Goal: Book appointment/travel/reservation

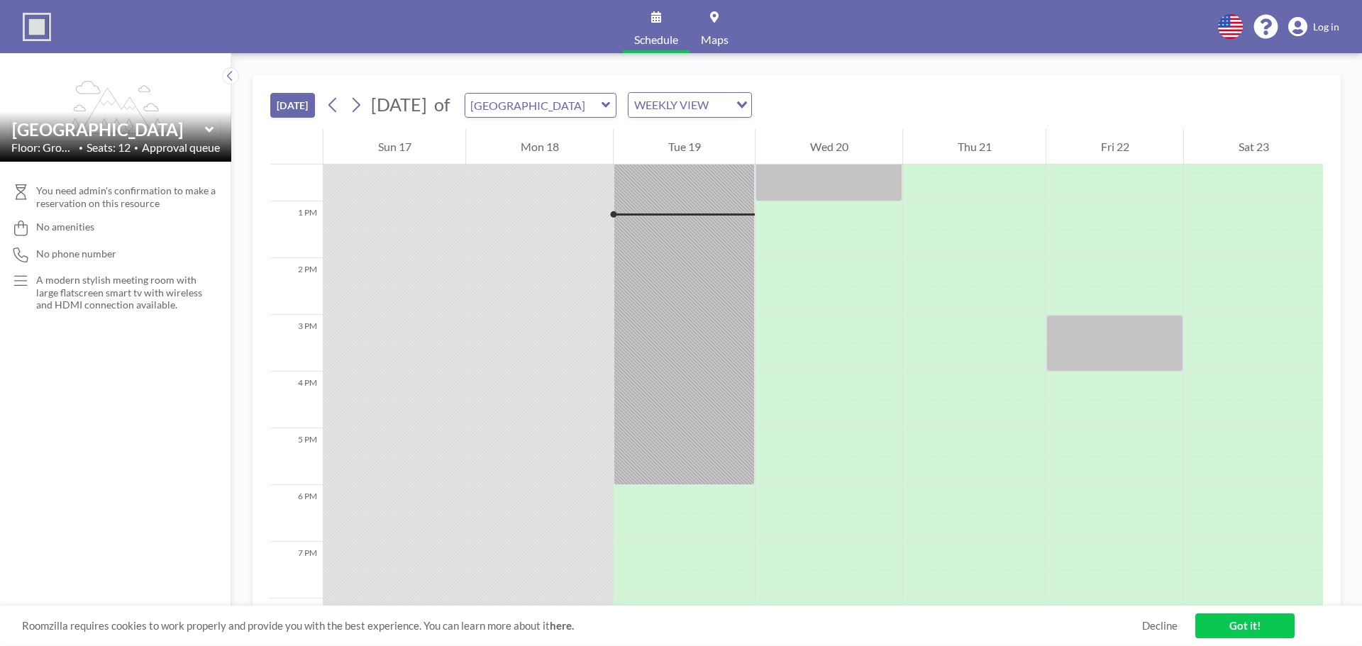
scroll to position [710, 0]
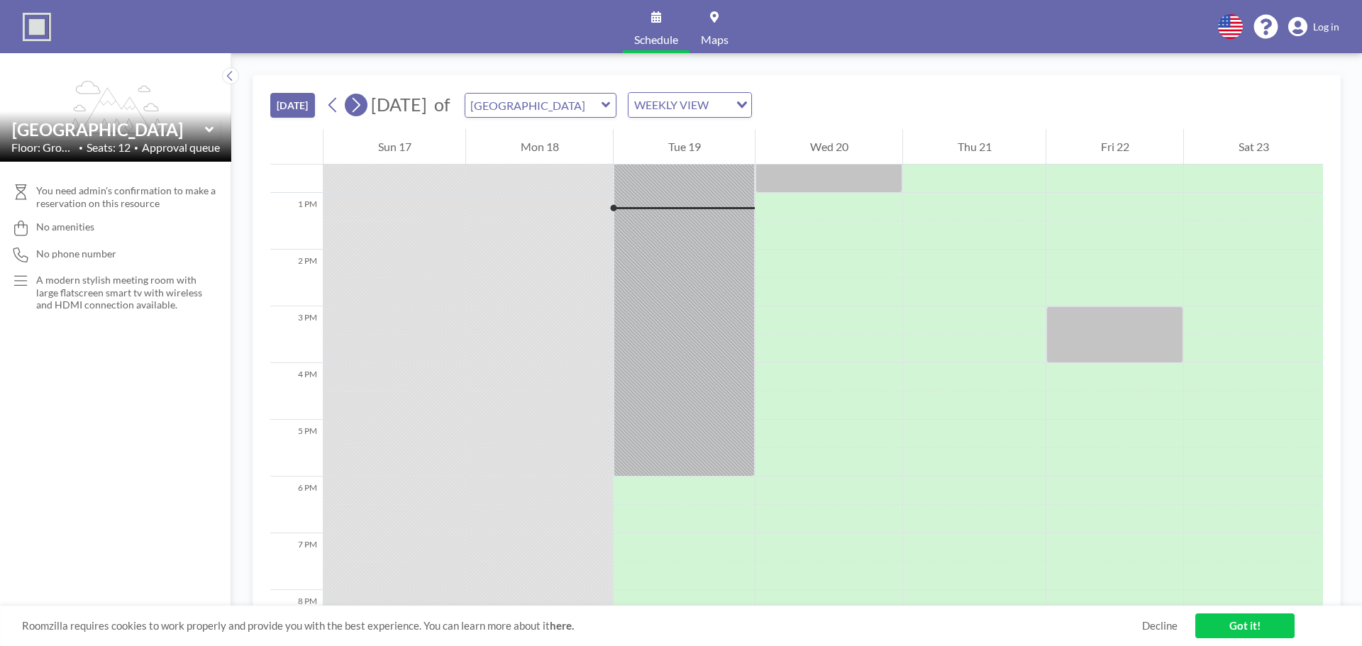
click at [361, 99] on icon at bounding box center [355, 104] width 13 height 21
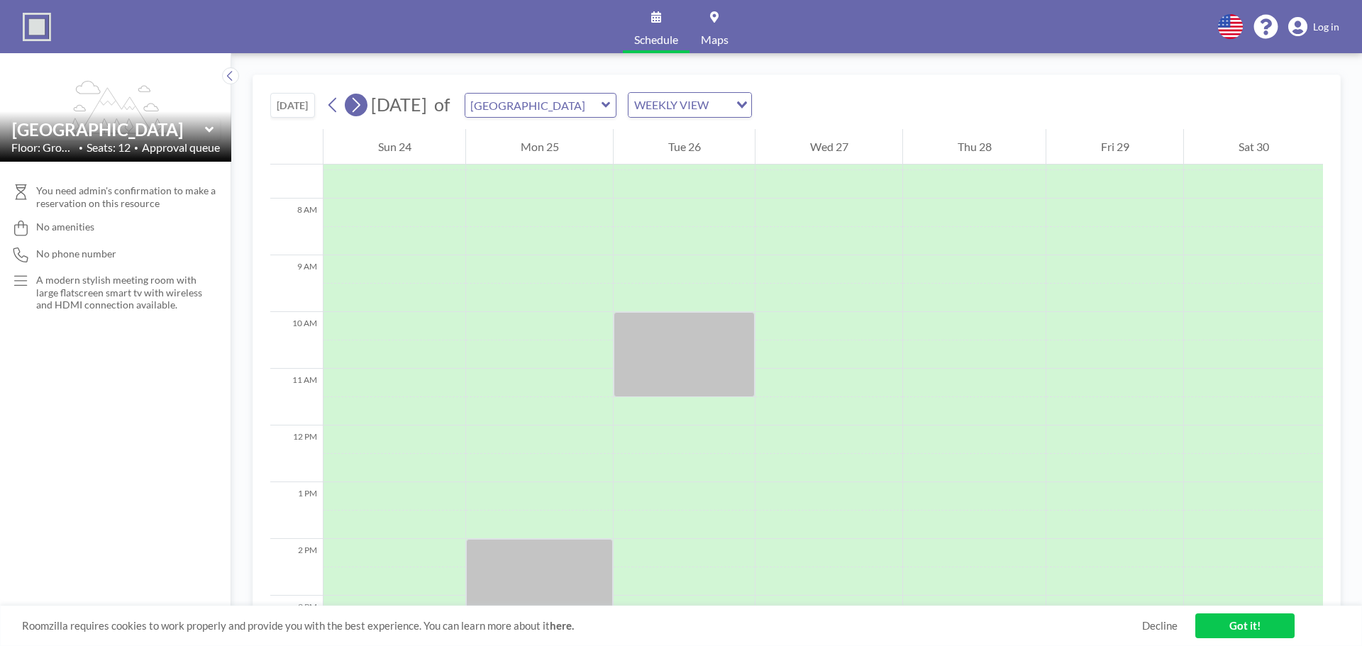
scroll to position [426, 0]
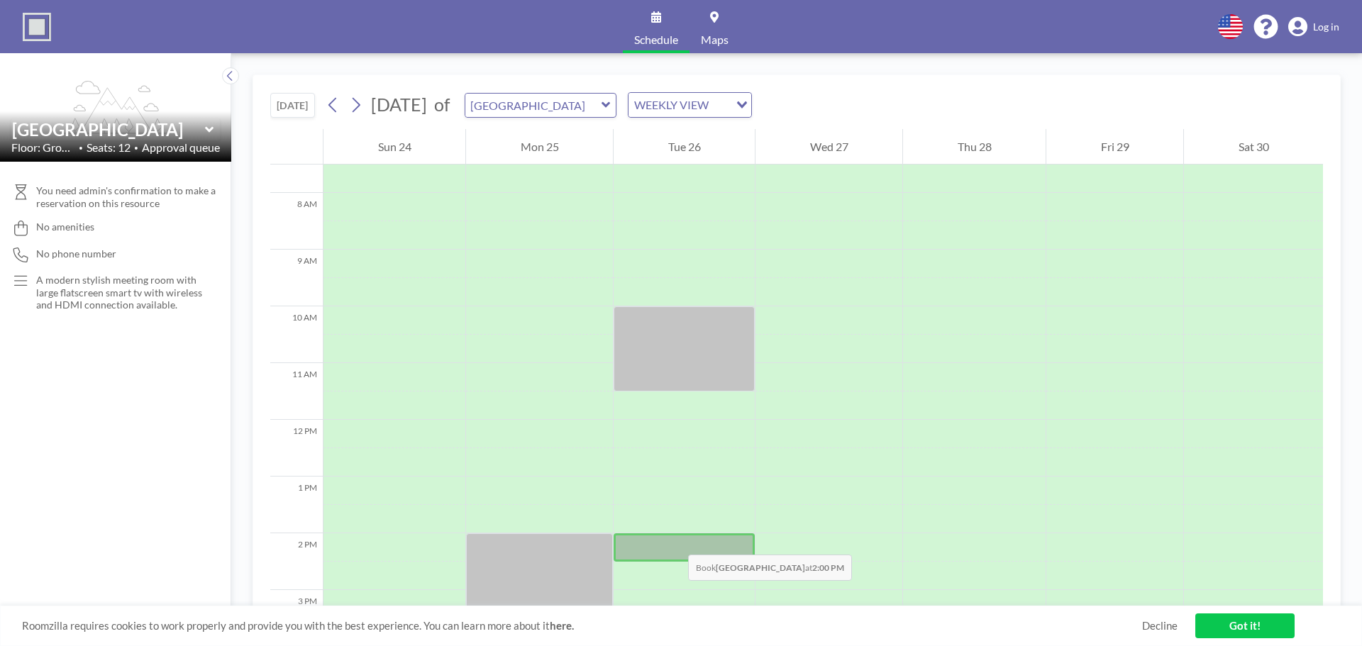
click at [674, 541] on div at bounding box center [684, 548] width 141 height 28
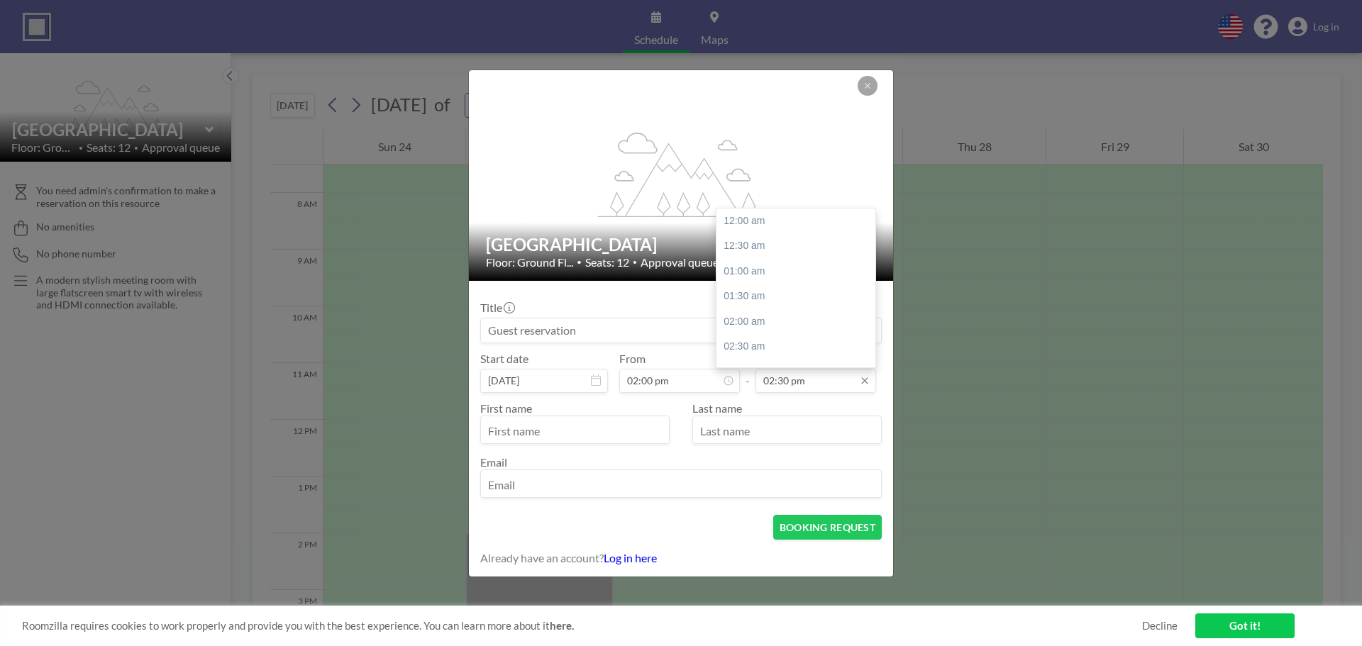
scroll to position [732, 0]
drag, startPoint x: 795, startPoint y: 384, endPoint x: 695, endPoint y: 377, distance: 99.5
click at [695, 377] on div "Start date [DATE] From 02:00 pm - To 02:30 pm 12:00 am 12:30 am 01:00 am 01:30 …" at bounding box center [681, 372] width 402 height 41
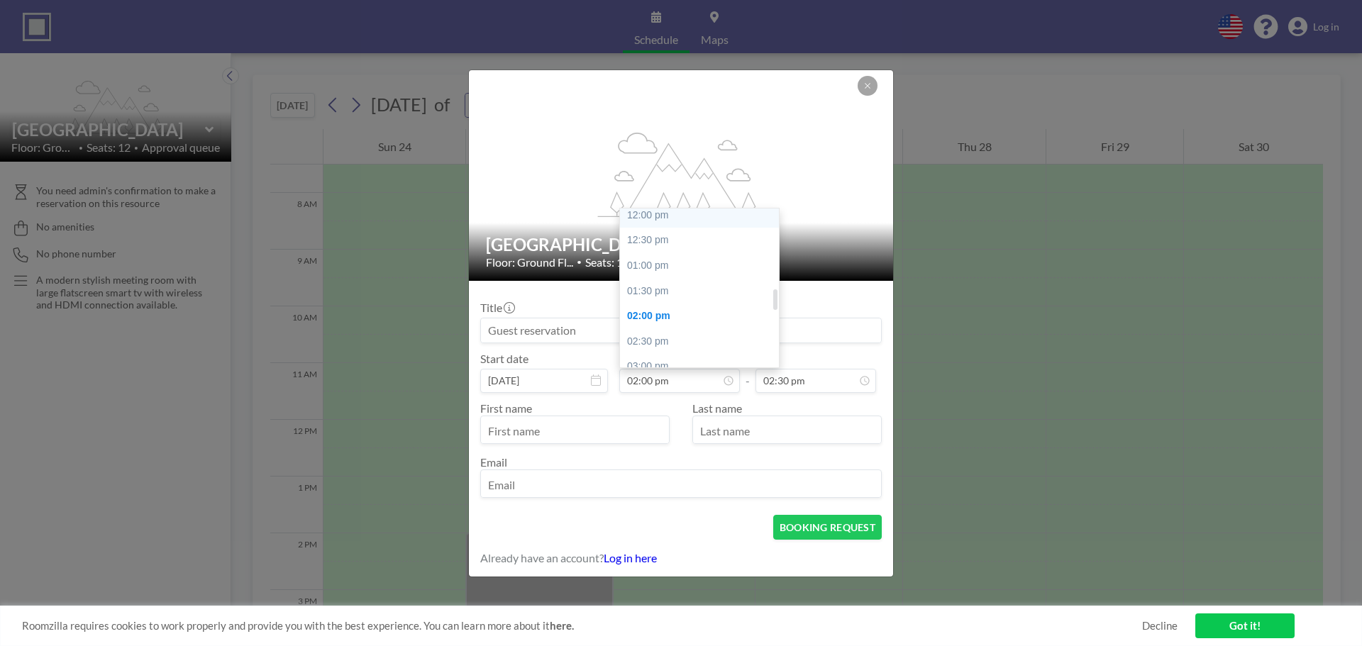
scroll to position [636, 0]
click at [659, 346] on div "03:00 pm" at bounding box center [703, 342] width 166 height 26
type input "03:00 pm"
type input "03:30 pm"
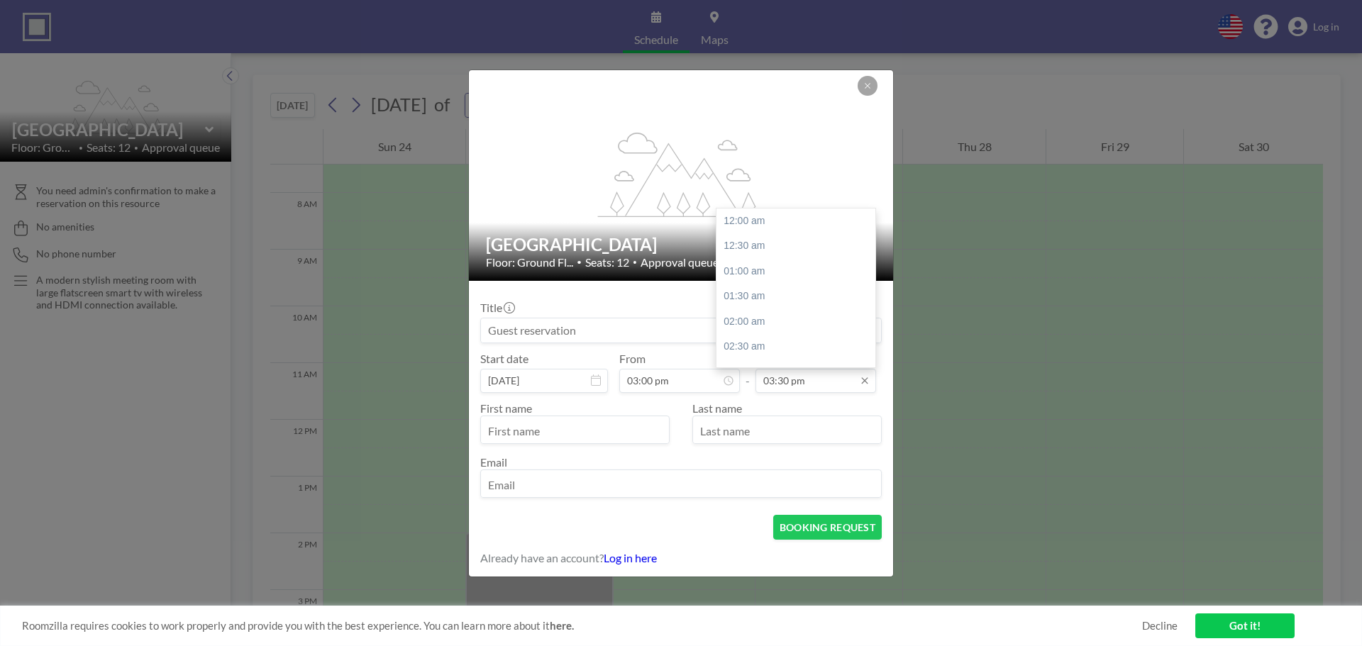
scroll to position [783, 0]
click at [785, 385] on input "03:30 pm" at bounding box center [816, 381] width 121 height 24
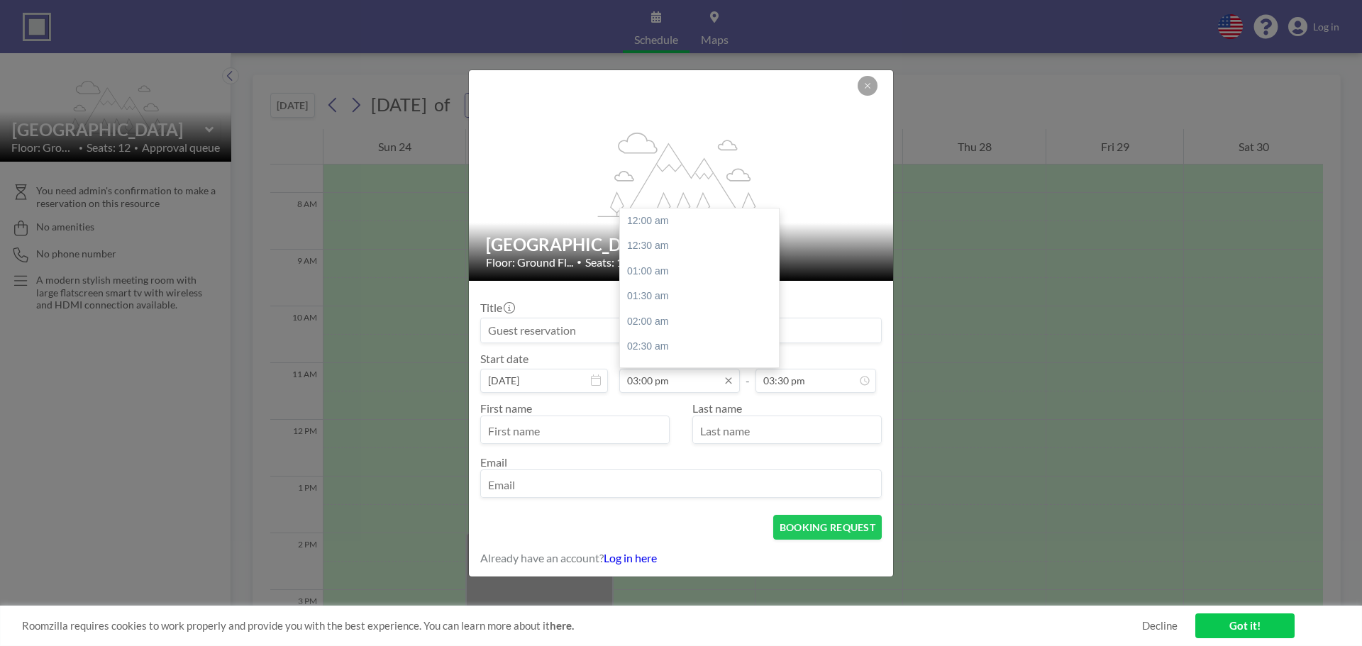
click at [660, 377] on input "03:00 pm" at bounding box center [679, 381] width 121 height 24
click at [660, 238] on div "02:00 pm" at bounding box center [703, 241] width 166 height 26
type input "02:00 pm"
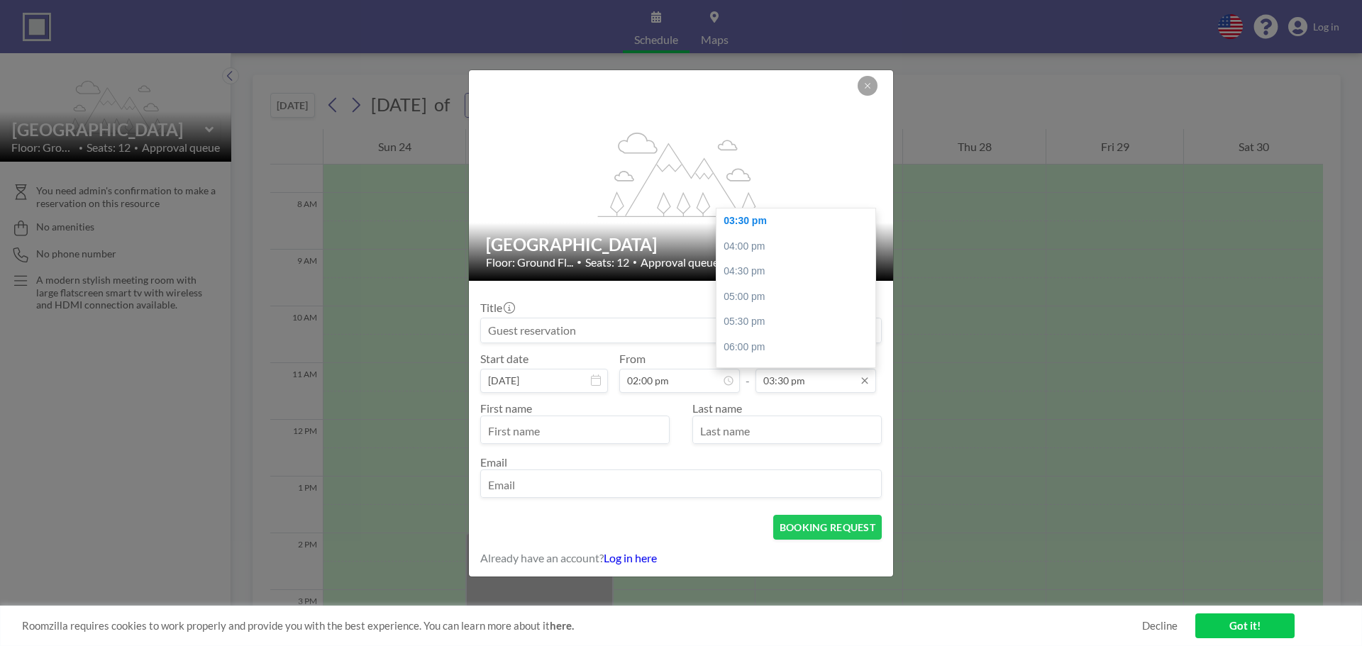
click at [790, 387] on input "03:30 pm" at bounding box center [816, 381] width 121 height 24
click at [760, 263] on div "03:00 pm" at bounding box center [800, 267] width 166 height 26
type input "03:00 pm"
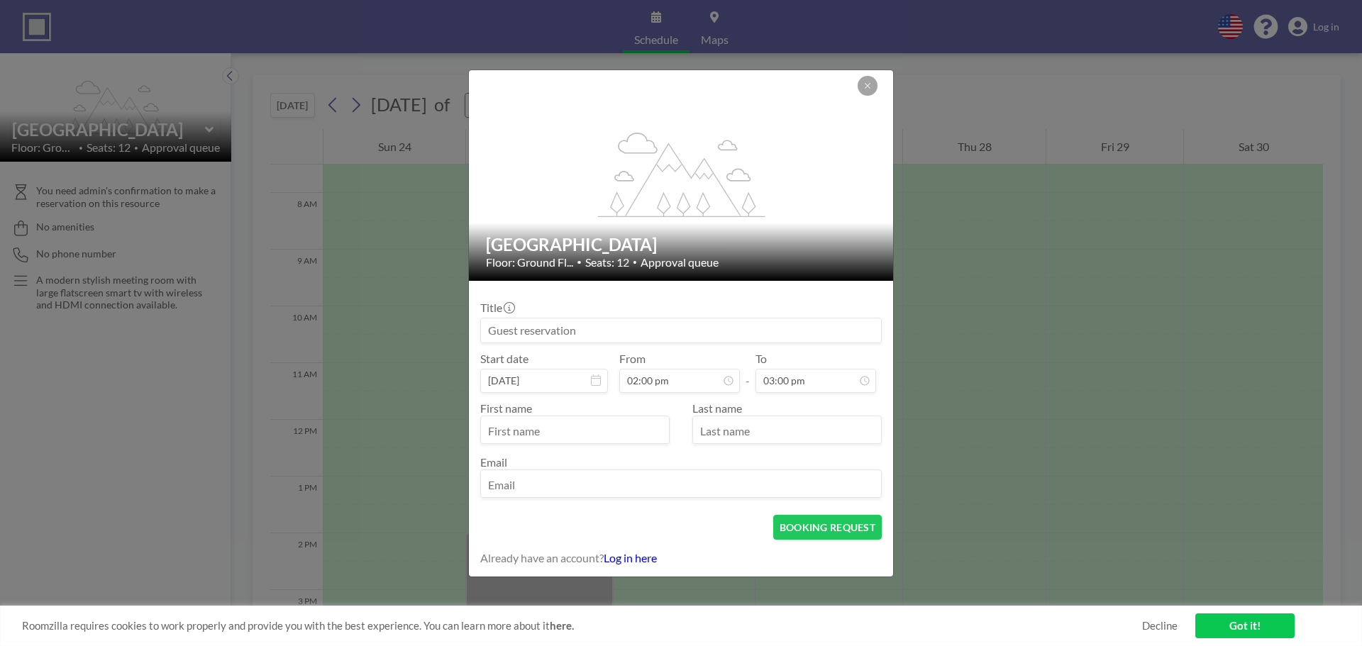
drag, startPoint x: 632, startPoint y: 335, endPoint x: 524, endPoint y: 323, distance: 108.5
click at [524, 323] on input at bounding box center [681, 331] width 400 height 24
click at [543, 328] on input at bounding box center [681, 331] width 400 height 24
paste input "ADVANCE | Marketing Roundtable (Placeholder)"
type input "ADVANCE | Marketing Roundtable (Placeholder)"
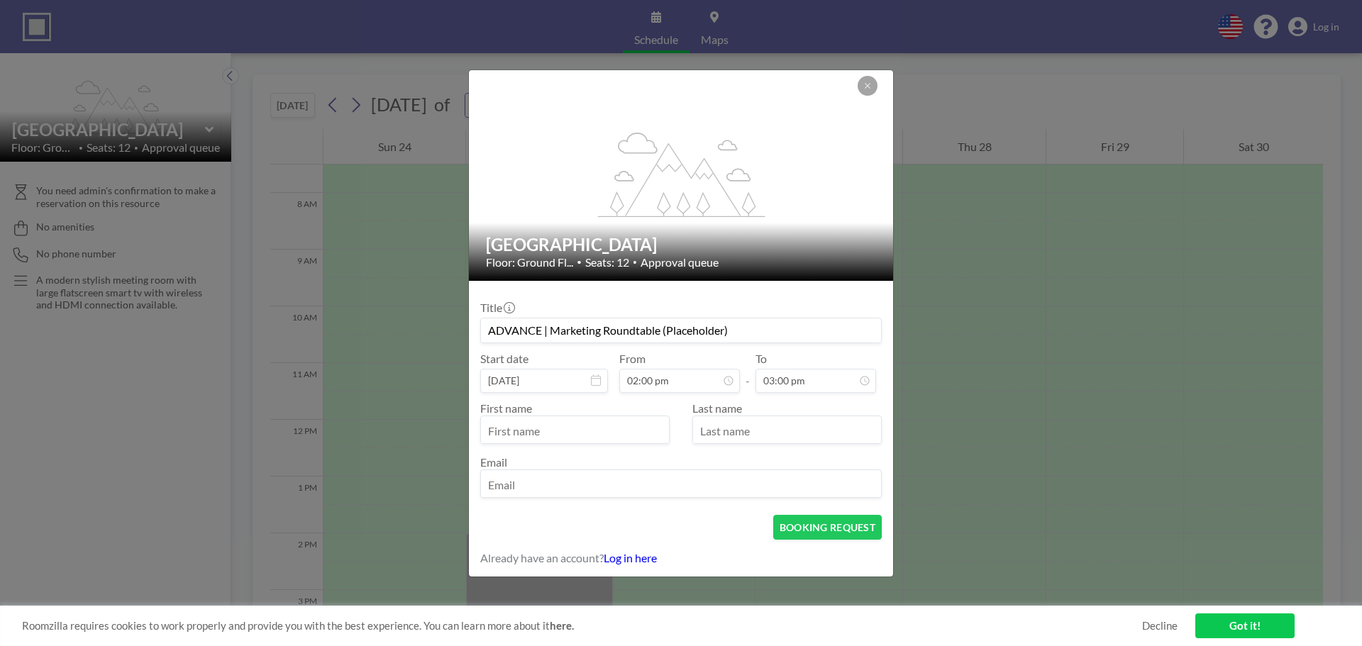
click at [529, 433] on input "text" at bounding box center [575, 431] width 188 height 24
type input "[PERSON_NAME]"
type input "[EMAIL_ADDRESS][PERSON_NAME][DOMAIN_NAME]"
click at [810, 527] on button "BOOKING REQUEST" at bounding box center [827, 527] width 109 height 25
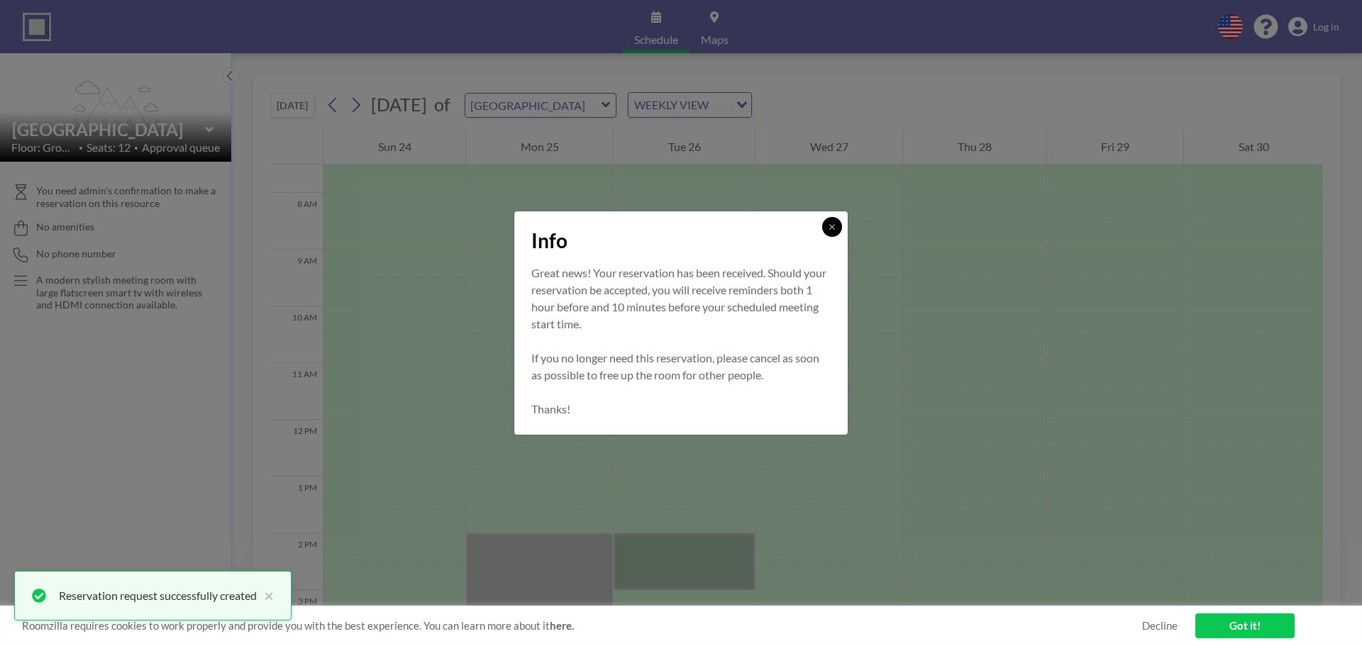
click at [831, 233] on button at bounding box center [832, 227] width 20 height 20
